Goal: Task Accomplishment & Management: Manage account settings

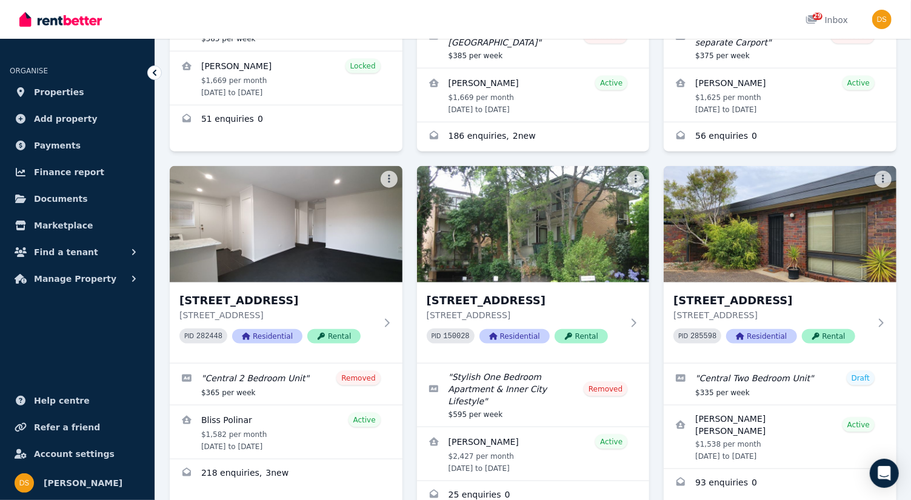
scroll to position [706, 0]
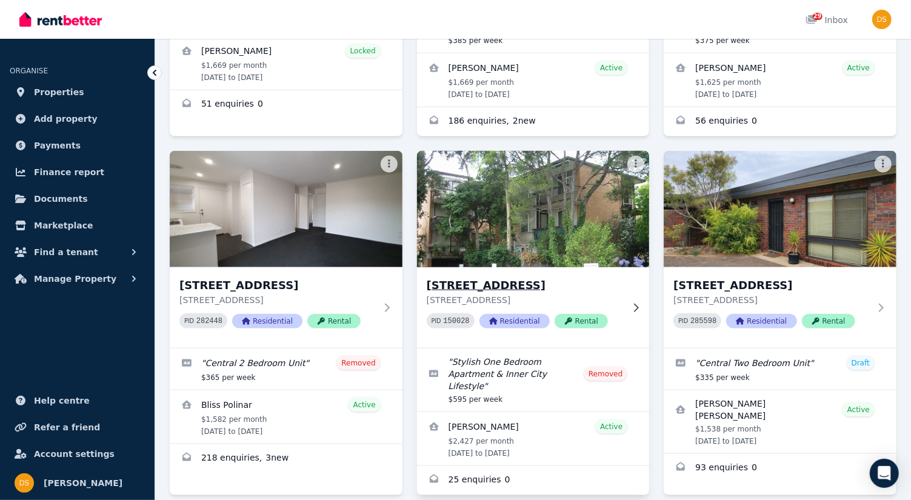
click at [517, 179] on img at bounding box center [533, 209] width 244 height 122
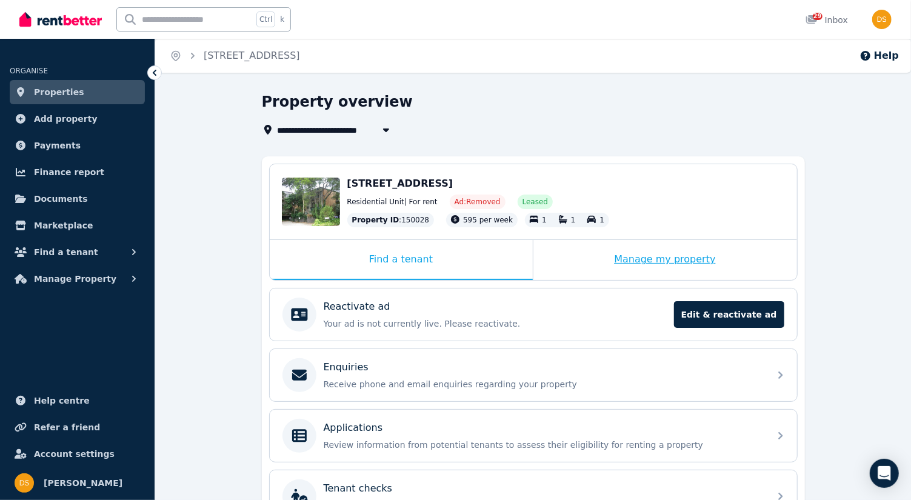
click at [658, 265] on div "Manage my property" at bounding box center [665, 260] width 264 height 40
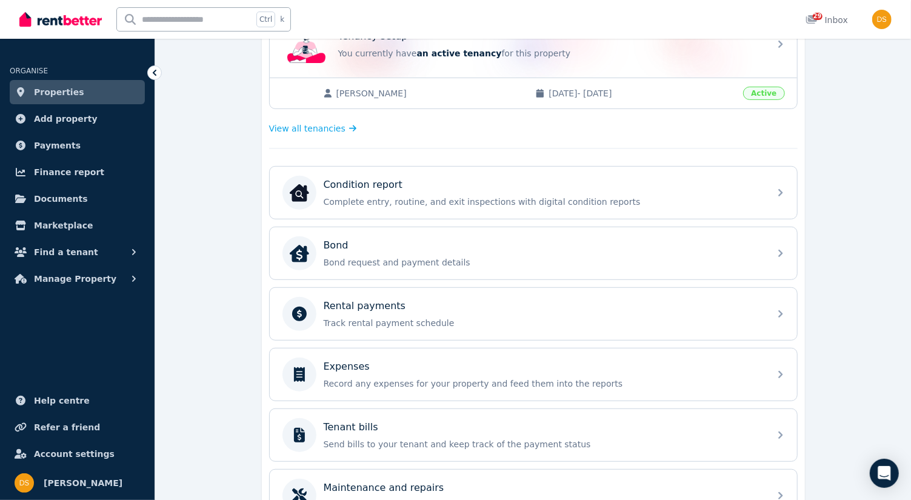
scroll to position [284, 0]
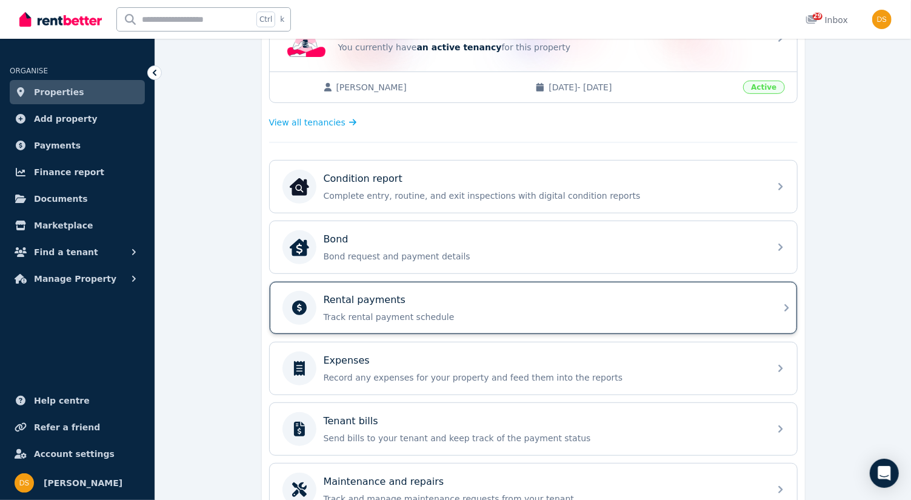
click at [781, 301] on icon at bounding box center [786, 308] width 15 height 15
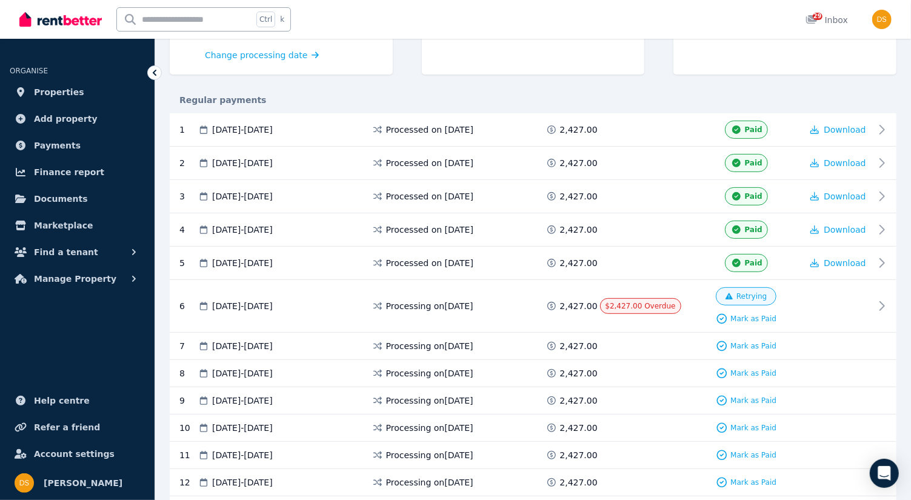
scroll to position [205, 0]
click at [762, 312] on div "Mark as Paid" at bounding box center [746, 318] width 61 height 12
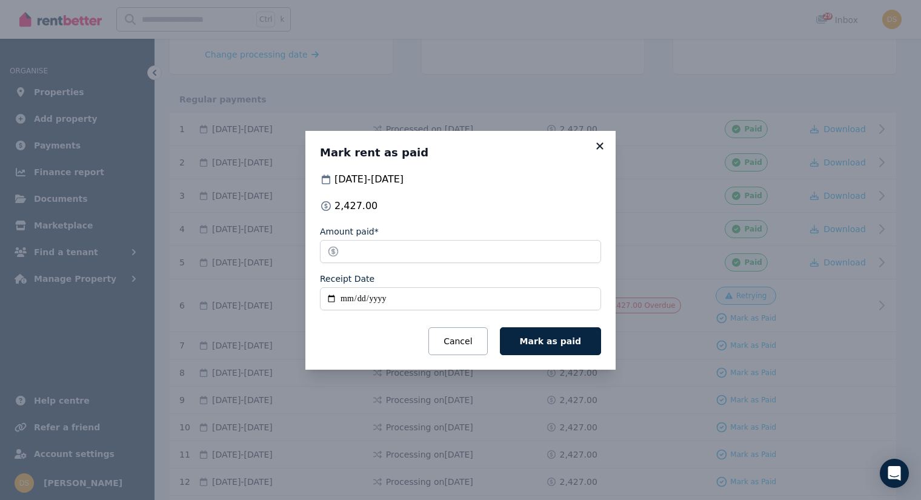
click at [597, 147] on icon at bounding box center [600, 146] width 12 height 11
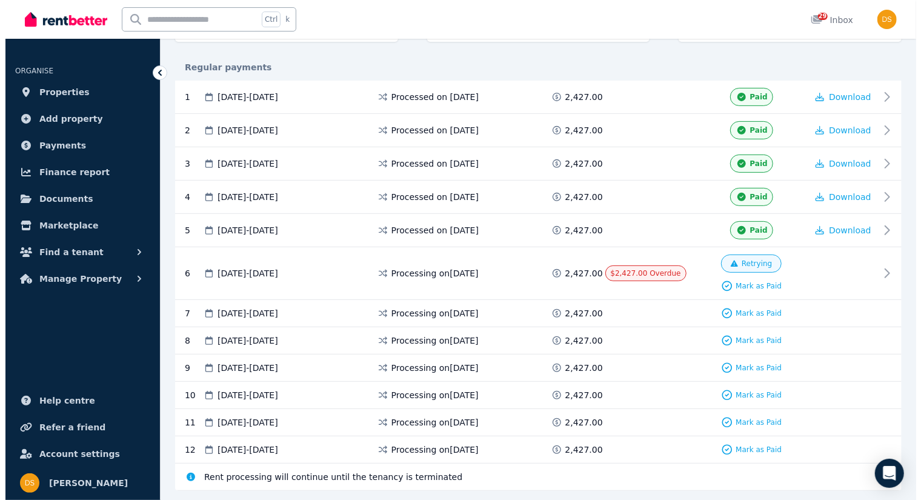
scroll to position [236, 0]
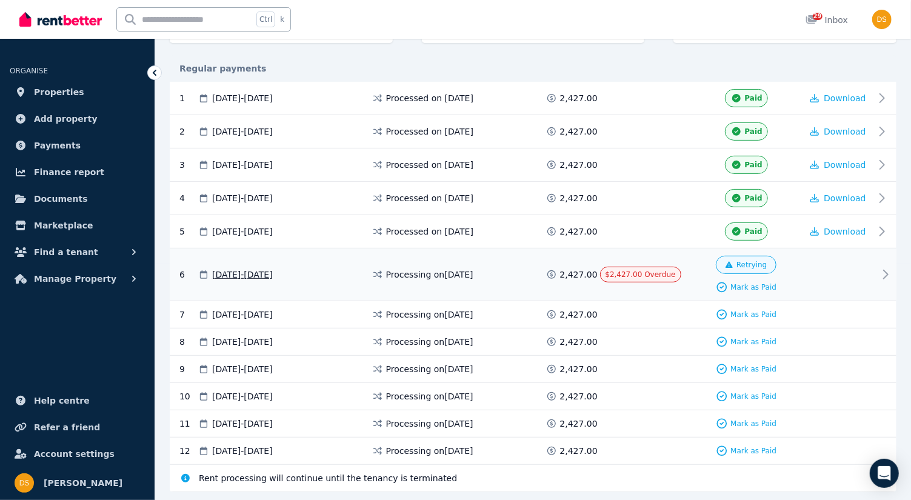
click at [748, 261] on span "Retrying" at bounding box center [751, 265] width 30 height 10
